Goal: Feedback & Contribution: Contribute content

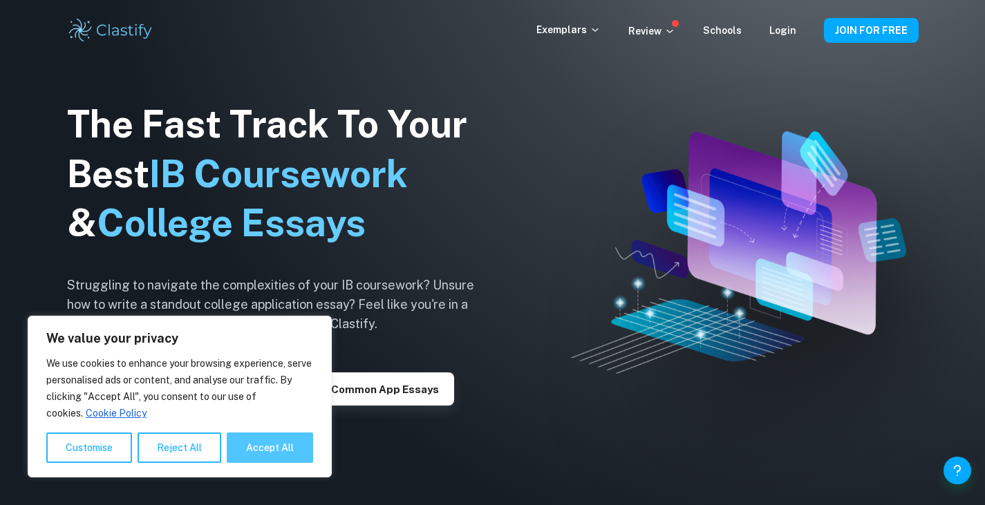
click at [250, 447] on button "Accept All" at bounding box center [270, 448] width 86 height 30
checkbox input "true"
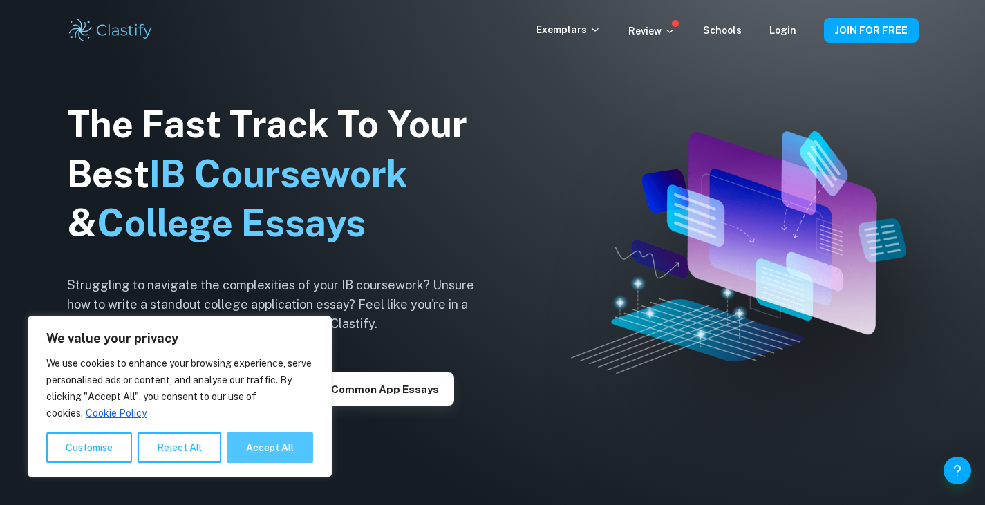
checkbox input "true"
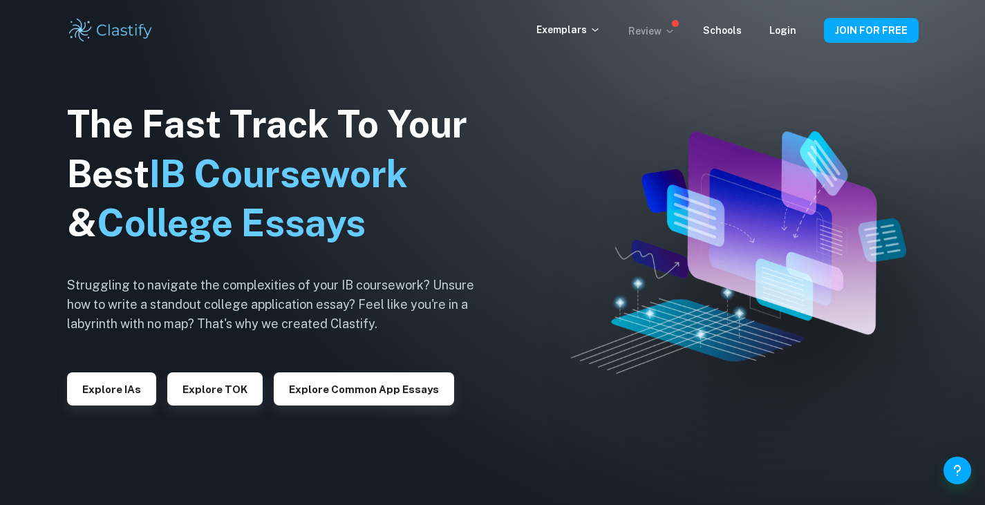
click at [664, 36] on p "Review" at bounding box center [651, 31] width 47 height 15
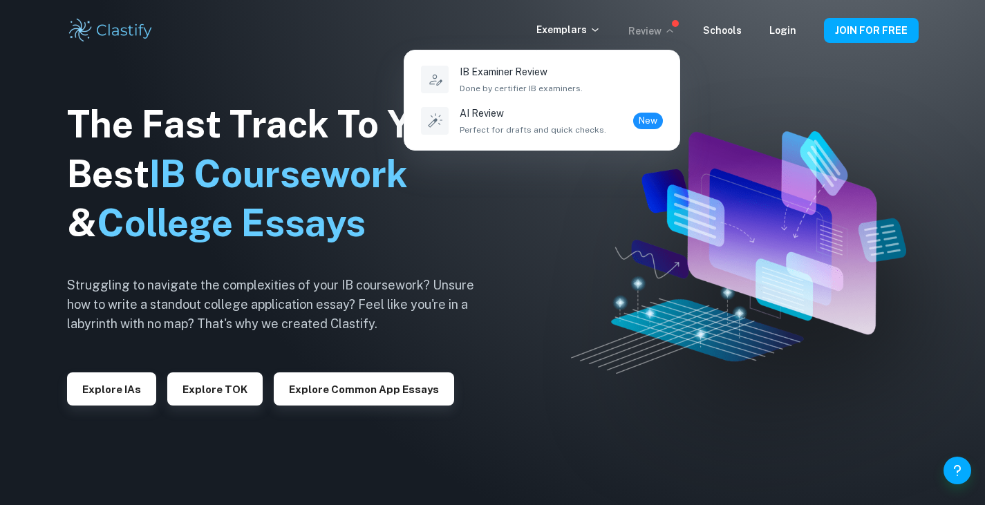
click at [594, 32] on div at bounding box center [492, 252] width 985 height 505
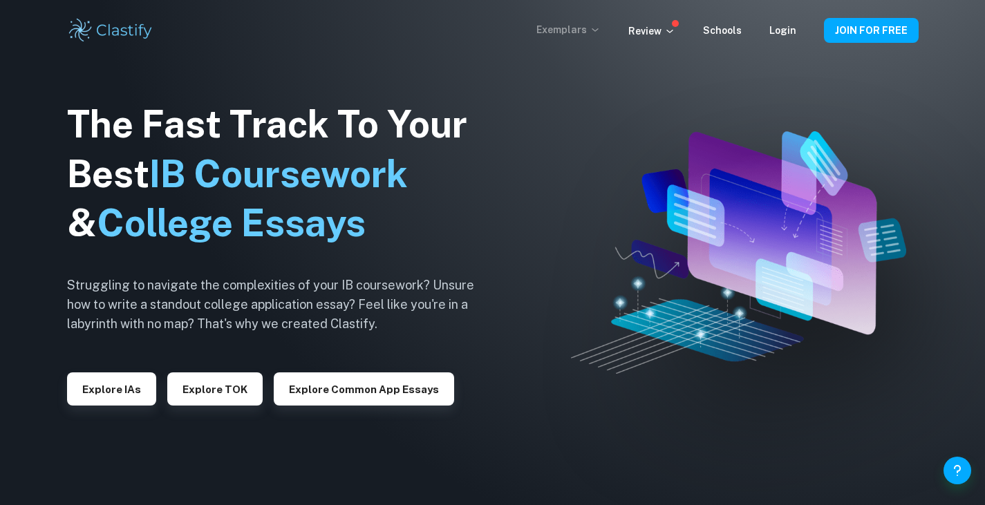
click at [600, 32] on icon at bounding box center [595, 29] width 11 height 11
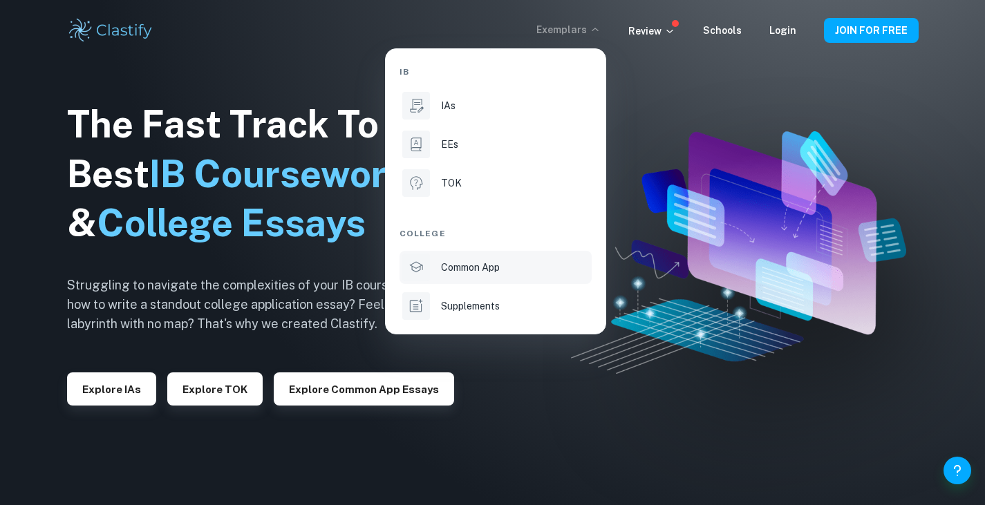
click at [436, 270] on li "Common App" at bounding box center [496, 267] width 192 height 33
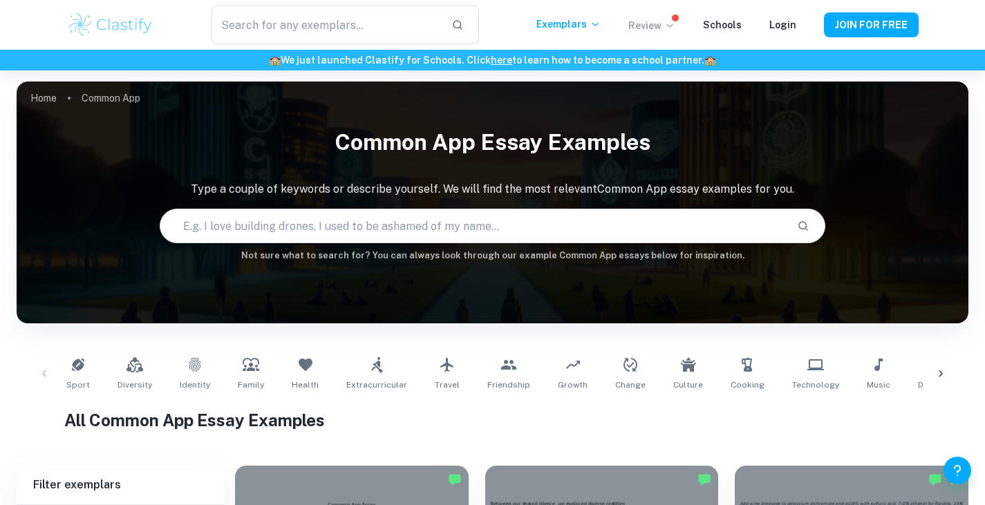
click at [670, 29] on icon at bounding box center [669, 25] width 11 height 11
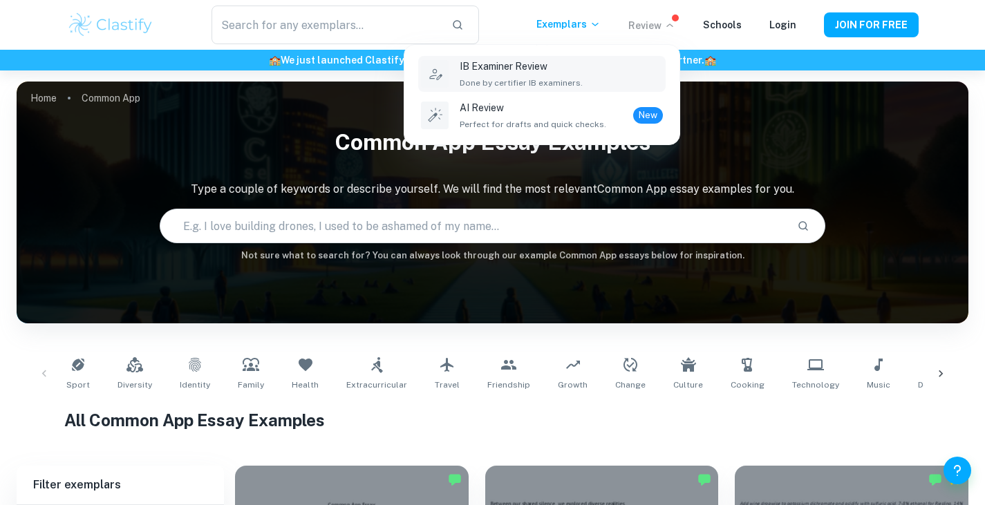
click at [570, 72] on p "IB Examiner Review" at bounding box center [521, 66] width 123 height 15
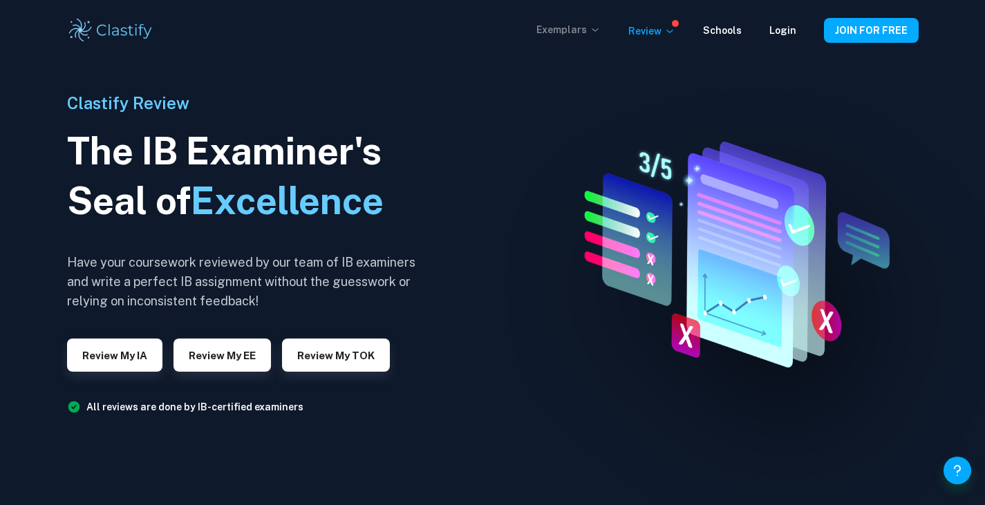
click at [594, 27] on p "Exemplars" at bounding box center [568, 29] width 64 height 15
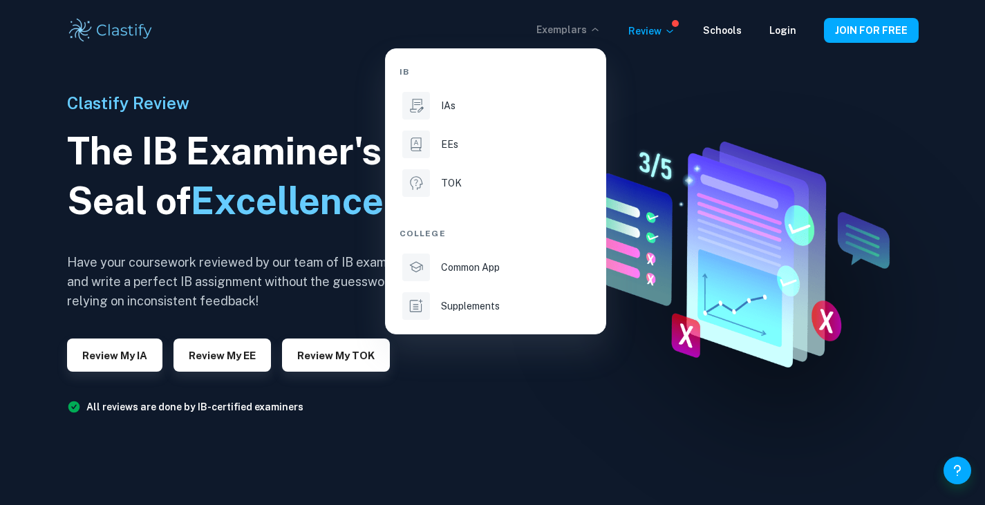
click at [779, 32] on div at bounding box center [492, 252] width 985 height 505
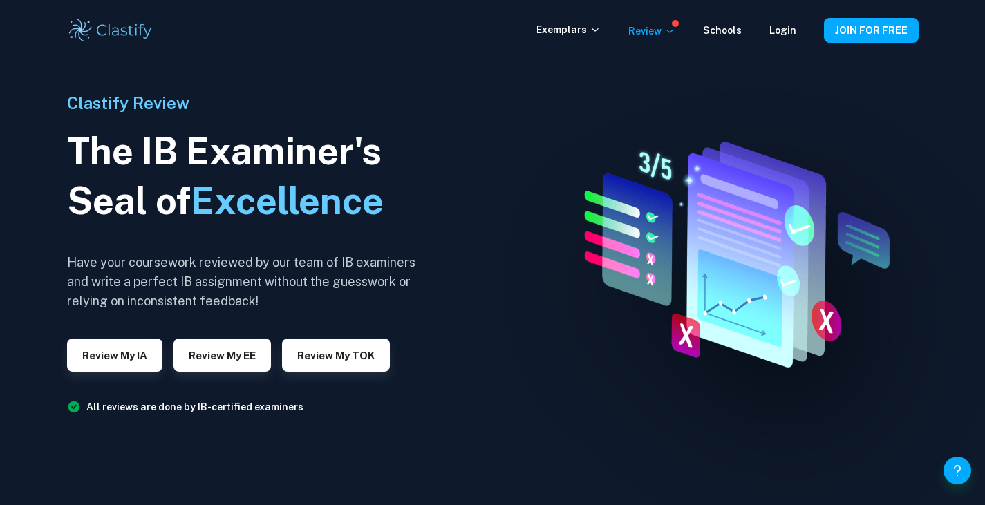
click at [779, 32] on link "Login" at bounding box center [782, 30] width 27 height 11
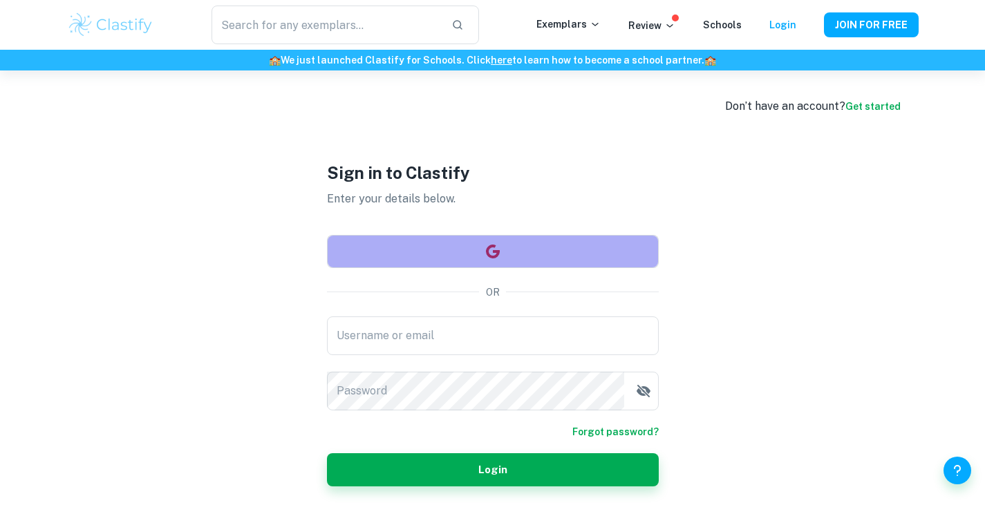
click at [485, 263] on button "button" at bounding box center [493, 251] width 332 height 33
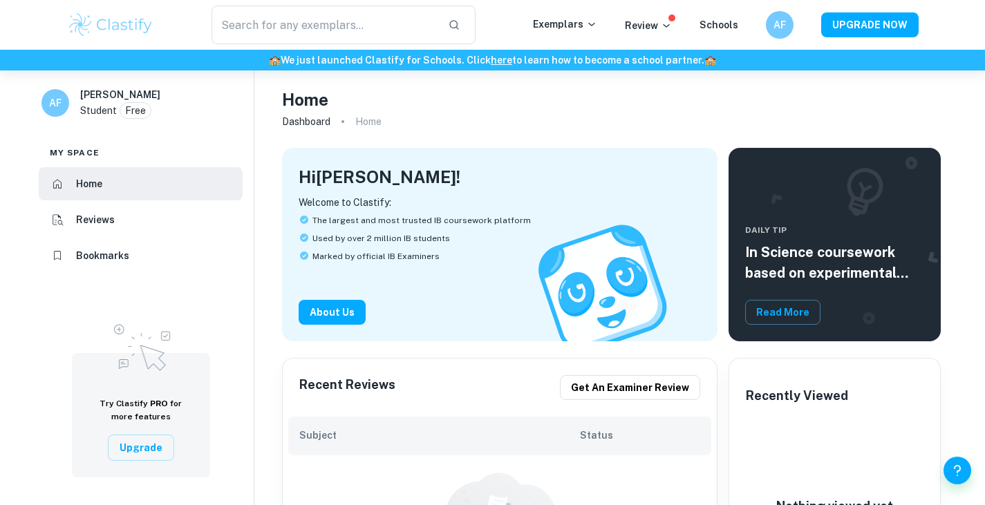
click at [561, 38] on div "​ Exemplars Review Schools AF UPGRADE NOW" at bounding box center [492, 25] width 885 height 39
click at [582, 17] on p "Exemplars" at bounding box center [565, 24] width 64 height 15
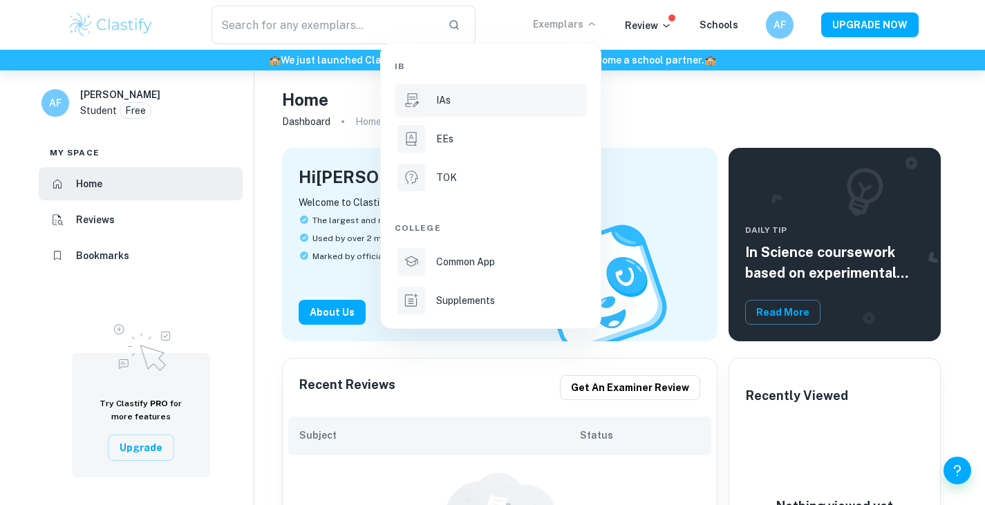
click at [472, 102] on div "IAs" at bounding box center [510, 100] width 148 height 15
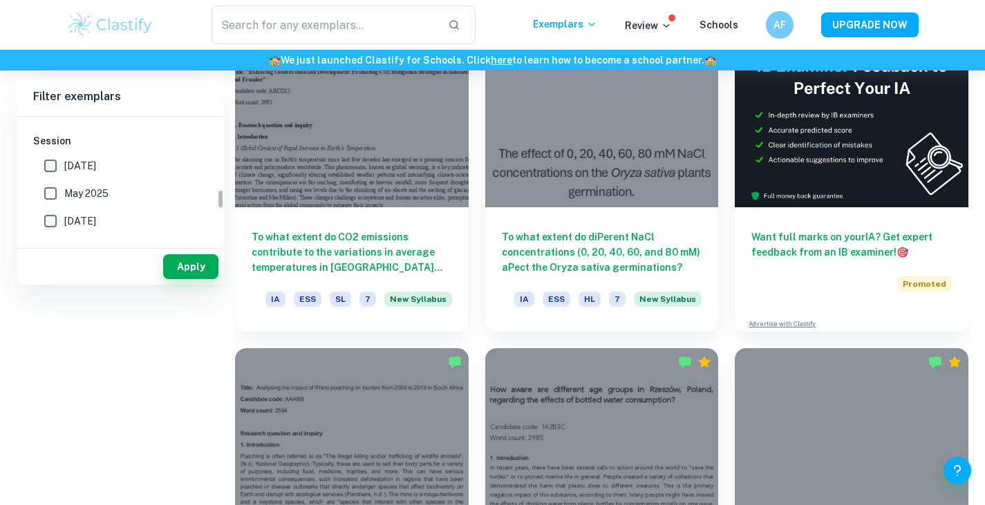
scroll to position [460, 0]
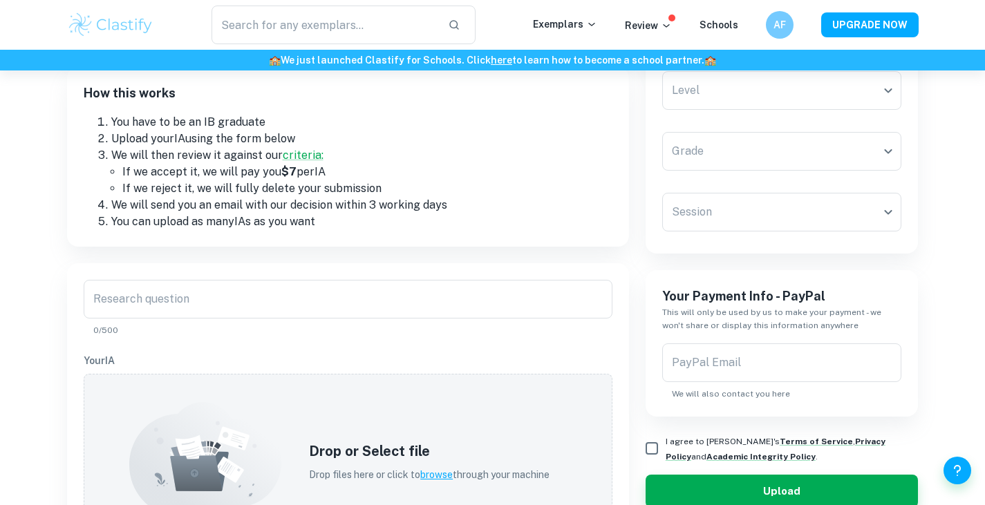
scroll to position [176, 0]
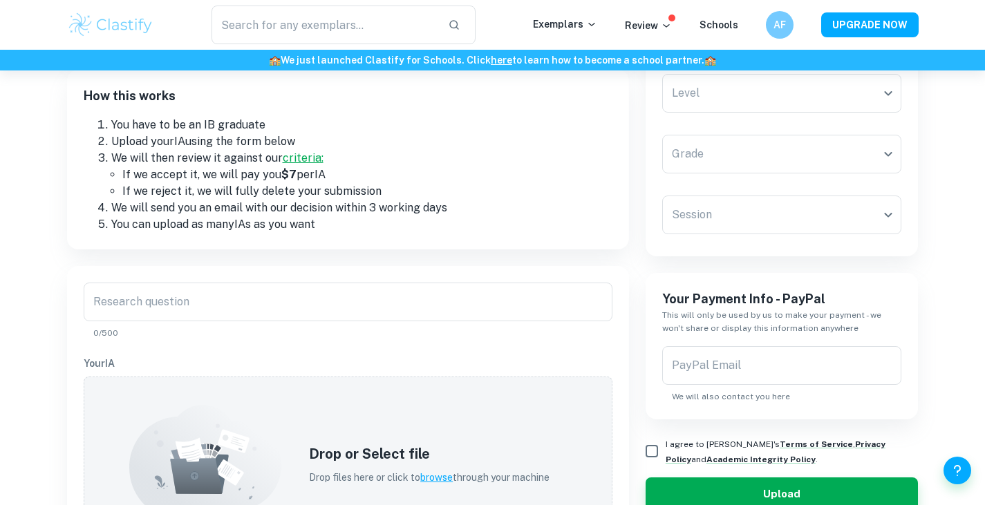
click at [310, 161] on link "criteria:" at bounding box center [303, 157] width 41 height 13
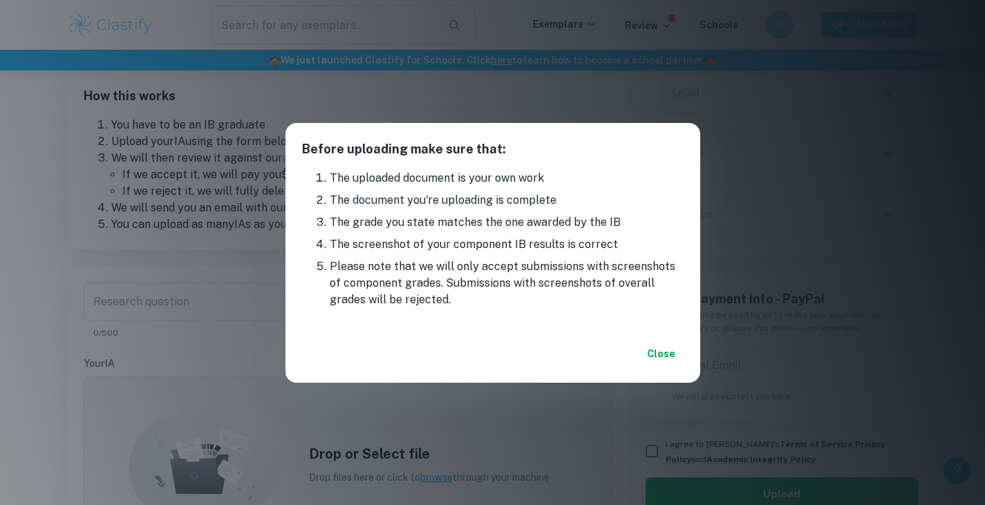
click at [657, 348] on button "Close" at bounding box center [661, 353] width 44 height 25
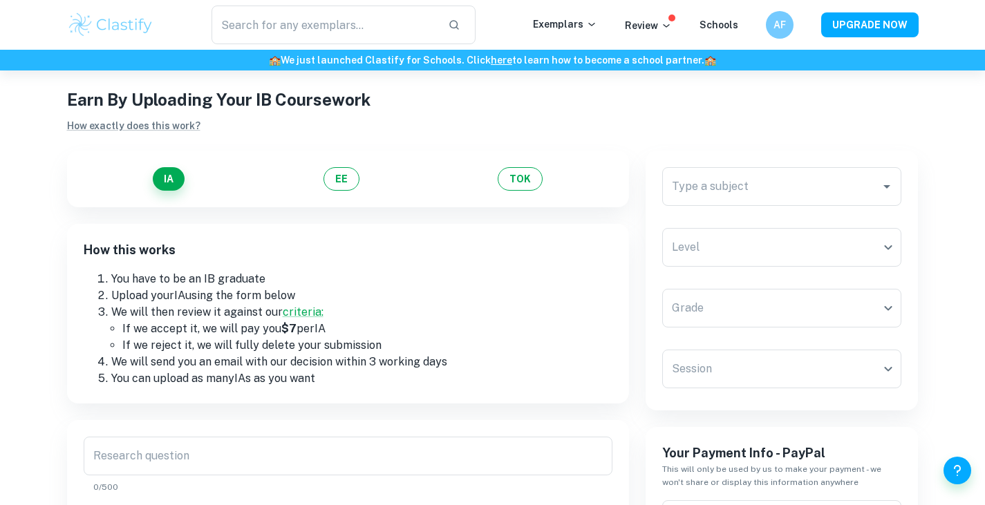
scroll to position [0, 0]
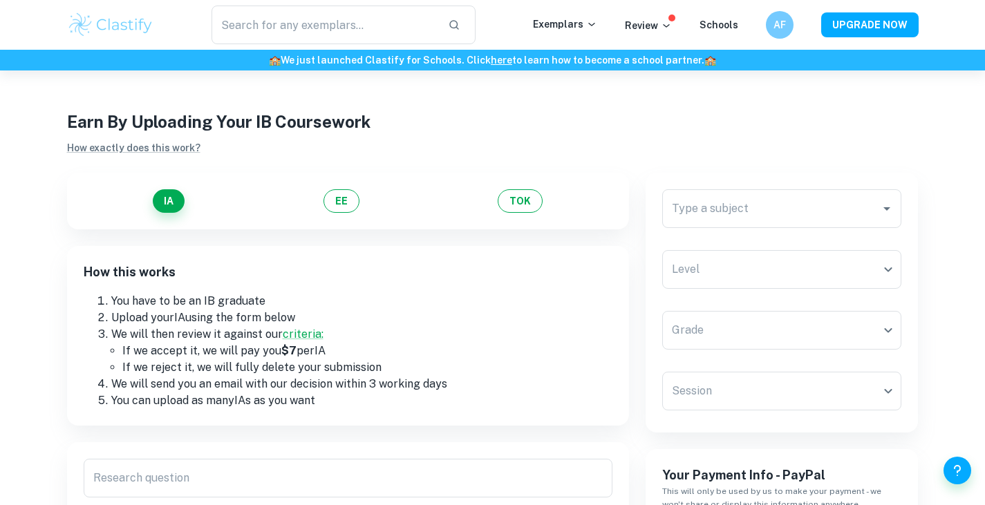
click at [320, 196] on div "IA EE TOK" at bounding box center [348, 201] width 529 height 24
click at [345, 203] on button "EE" at bounding box center [341, 201] width 36 height 24
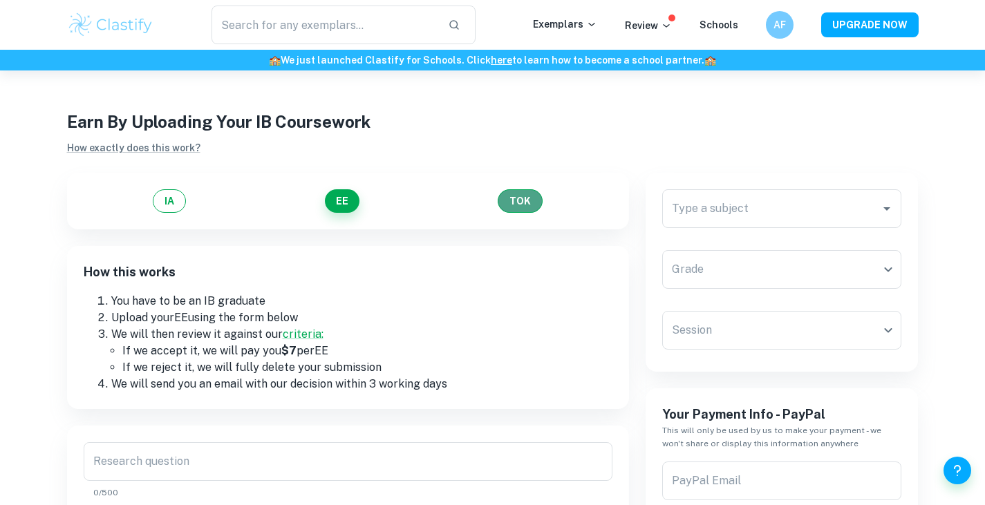
click at [540, 194] on button "TOK" at bounding box center [520, 201] width 45 height 24
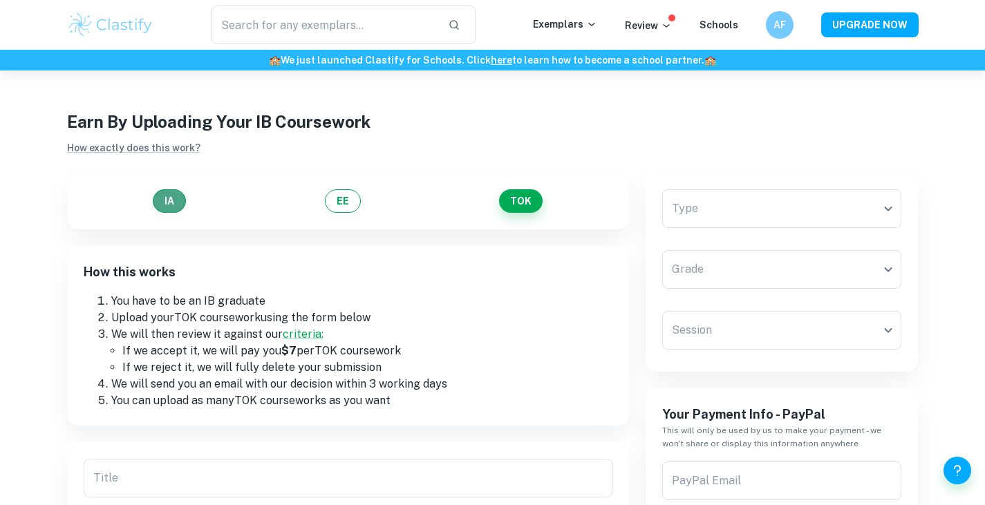
click at [158, 196] on button "IA" at bounding box center [169, 201] width 33 height 24
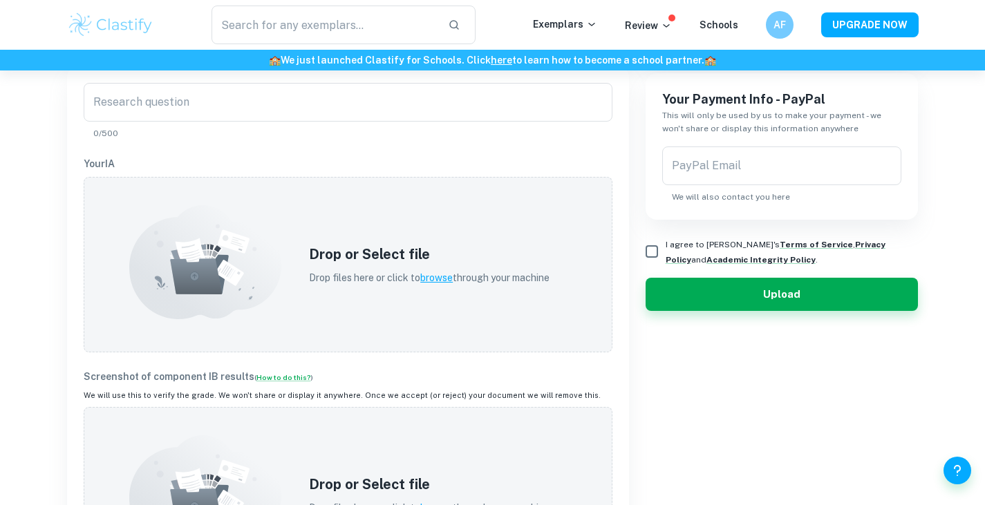
scroll to position [478, 0]
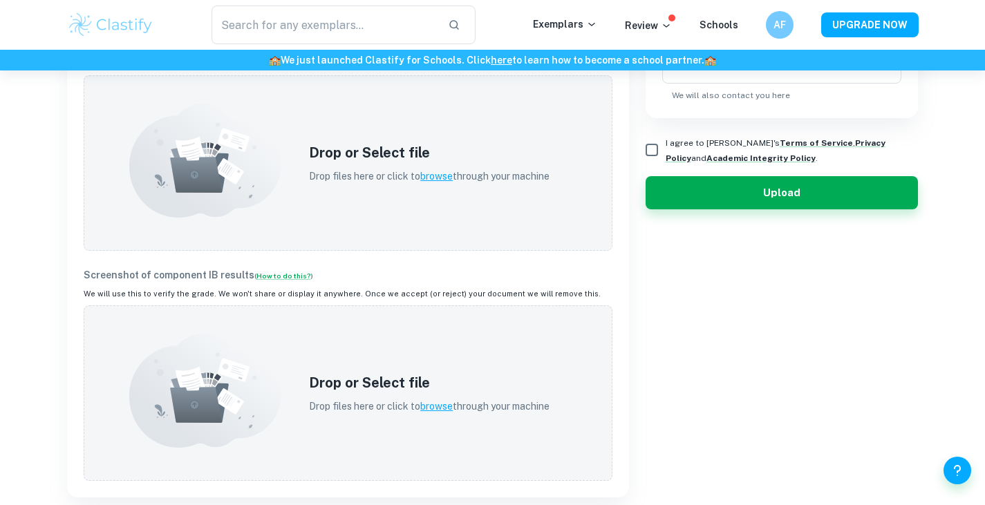
click at [280, 268] on p "Screenshot of component IB results ( How to do this? )" at bounding box center [348, 275] width 529 height 15
click at [285, 276] on link "How to do this?" at bounding box center [283, 276] width 55 height 8
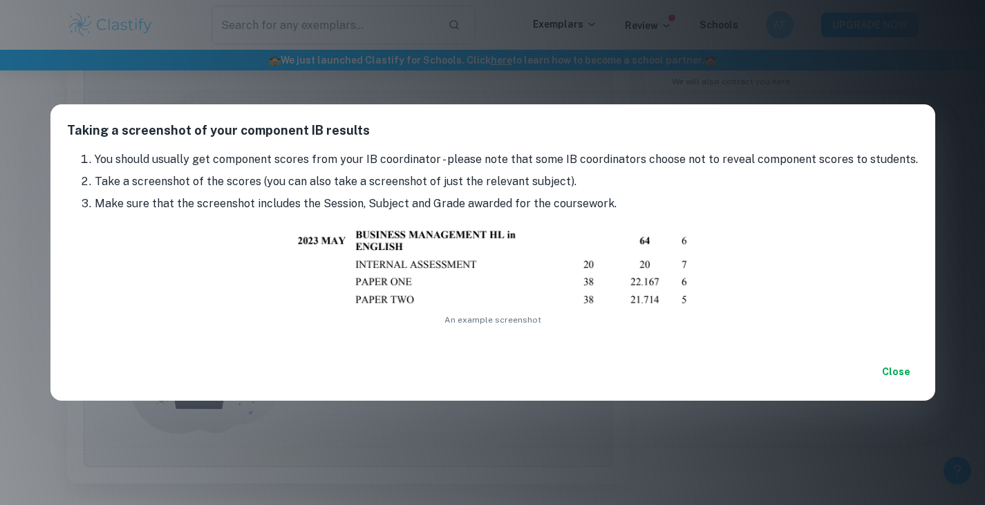
scroll to position [491, 0]
click at [899, 364] on button "Close" at bounding box center [896, 371] width 44 height 25
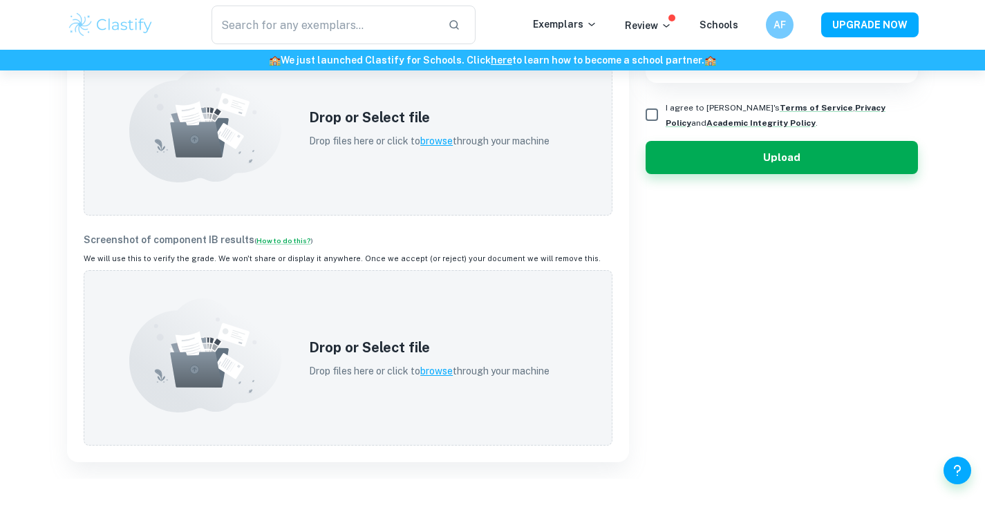
scroll to position [517, 0]
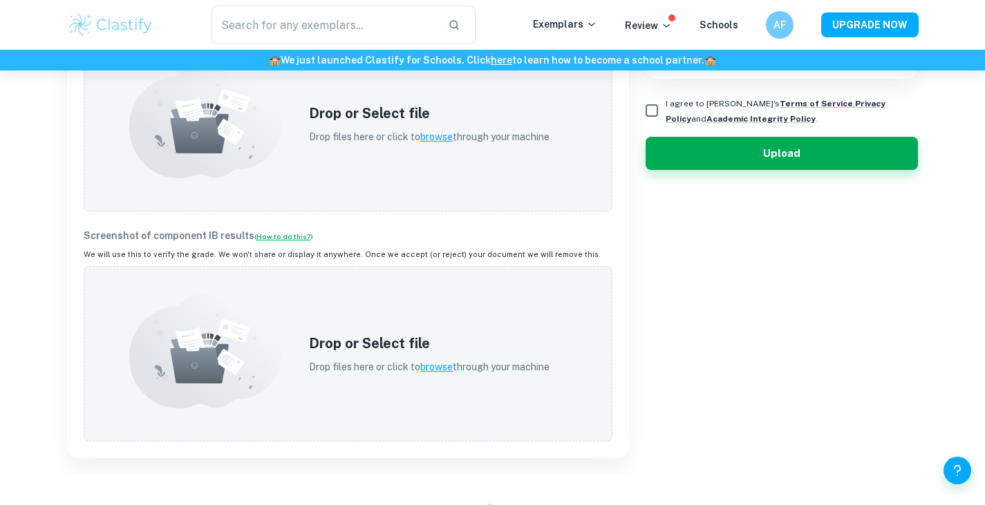
click at [270, 237] on link "How to do this?" at bounding box center [283, 236] width 55 height 8
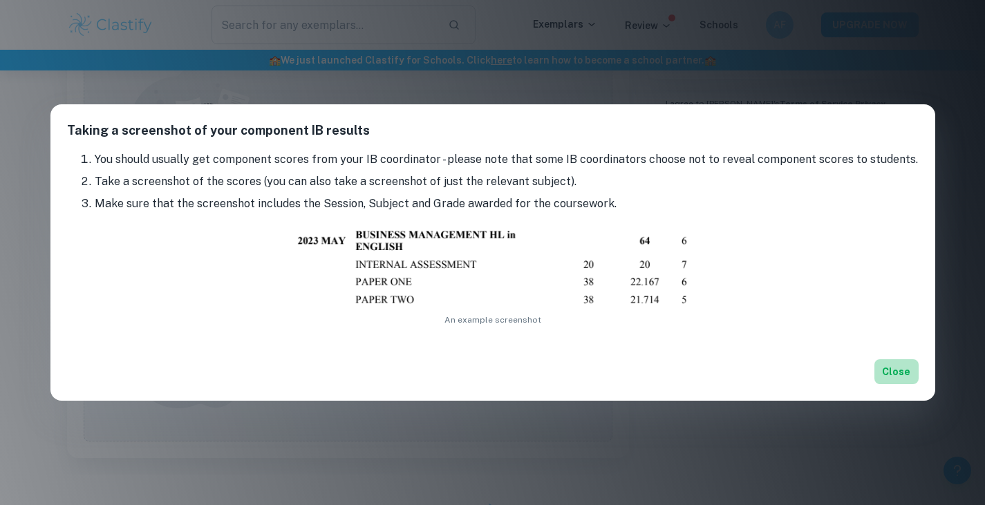
click at [903, 372] on button "Close" at bounding box center [896, 371] width 44 height 25
